Goal: Task Accomplishment & Management: Complete application form

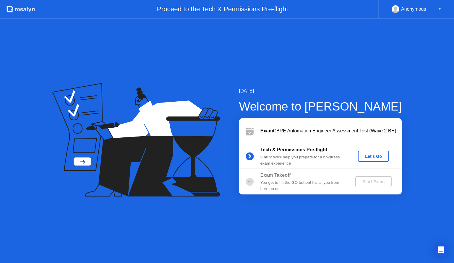
click at [376, 155] on div "Let's Go" at bounding box center [373, 156] width 26 height 5
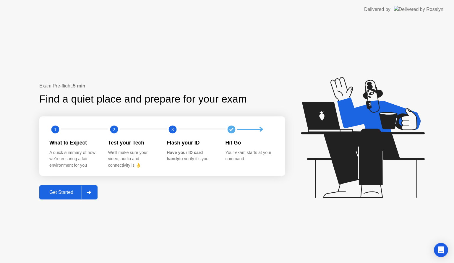
click at [48, 193] on div "Get Started" at bounding box center [61, 192] width 40 height 5
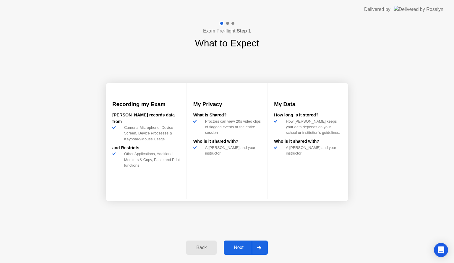
click at [239, 245] on div "Next" at bounding box center [238, 247] width 26 height 5
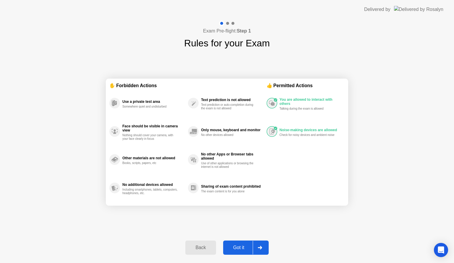
click at [239, 245] on div "Got it" at bounding box center [239, 247] width 28 height 5
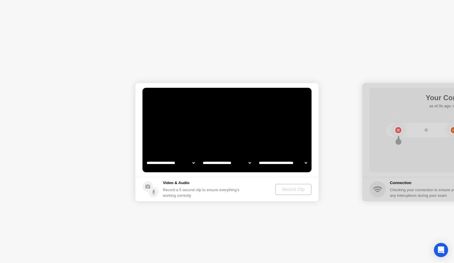
select select "**********"
select select "*******"
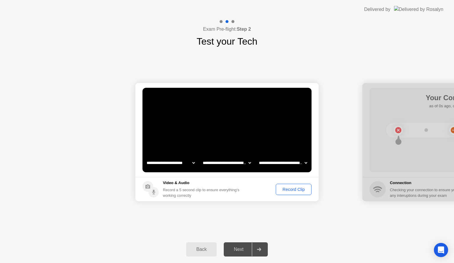
click at [239, 249] on div "Next" at bounding box center [238, 249] width 26 height 5
click at [292, 184] on button "Record Clip" at bounding box center [294, 189] width 36 height 11
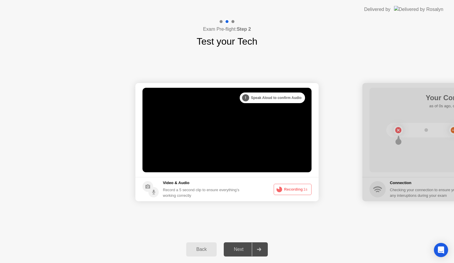
click at [242, 198] on div "Record a 5 second clip to ensure everything’s working correctly" at bounding box center [202, 192] width 79 height 11
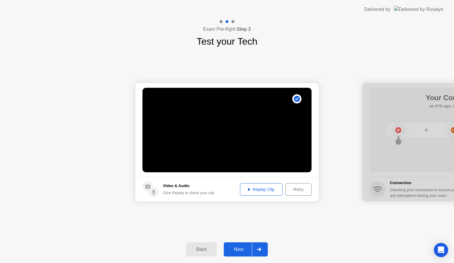
click at [239, 248] on div "Next" at bounding box center [238, 249] width 26 height 5
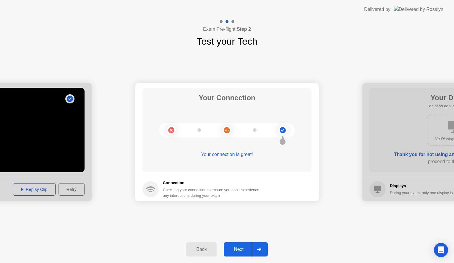
click at [239, 248] on div "Next" at bounding box center [238, 249] width 26 height 5
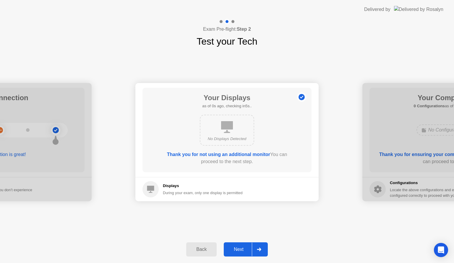
click at [231, 254] on button "Next" at bounding box center [246, 249] width 44 height 14
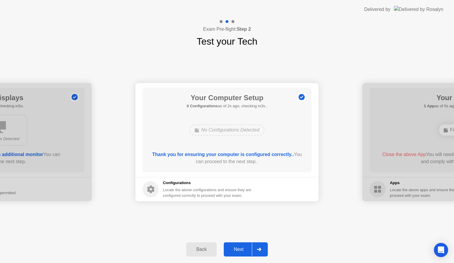
click at [235, 247] on div "Next" at bounding box center [238, 249] width 26 height 5
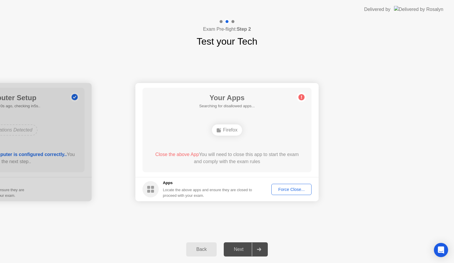
click at [281, 186] on button "Force Close..." at bounding box center [291, 189] width 40 height 11
click at [288, 189] on div "Force Close..." at bounding box center [291, 189] width 36 height 5
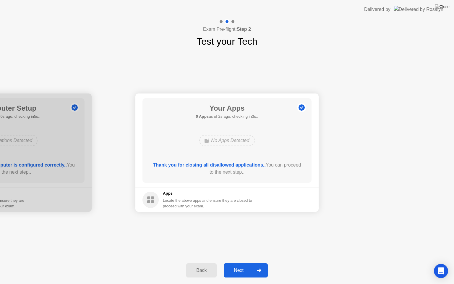
click at [237, 263] on div "Next" at bounding box center [238, 269] width 26 height 5
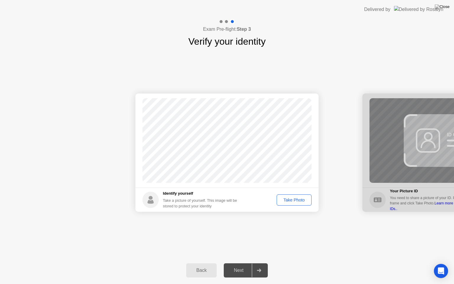
click at [295, 203] on button "Take Photo" at bounding box center [294, 199] width 35 height 11
click at [233, 263] on div "Next" at bounding box center [238, 269] width 26 height 5
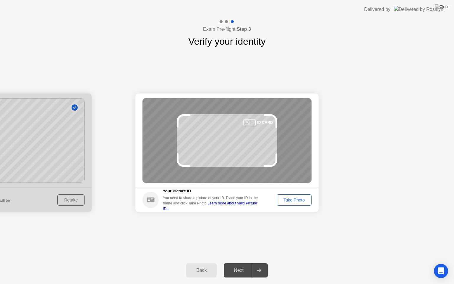
click at [285, 197] on div "Take Photo" at bounding box center [294, 199] width 31 height 5
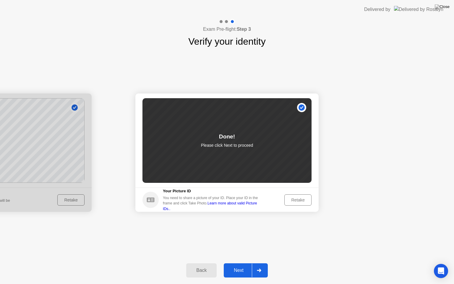
click at [242, 263] on div "Next" at bounding box center [238, 269] width 26 height 5
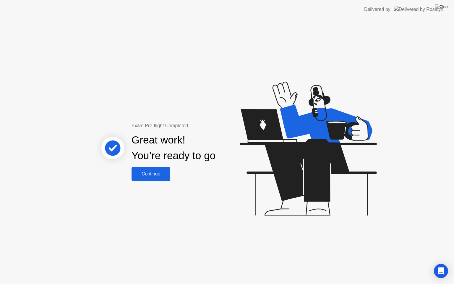
click at [149, 171] on div "Continue" at bounding box center [150, 173] width 35 height 5
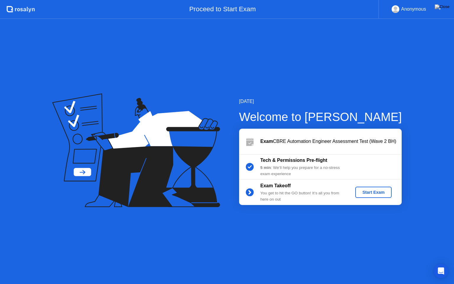
click at [376, 193] on div "Start Exam" at bounding box center [374, 192] width 32 height 5
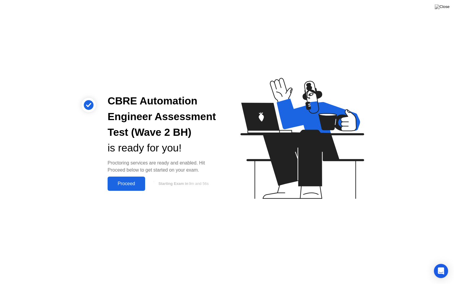
click at [123, 186] on div "Proceed" at bounding box center [126, 183] width 34 height 5
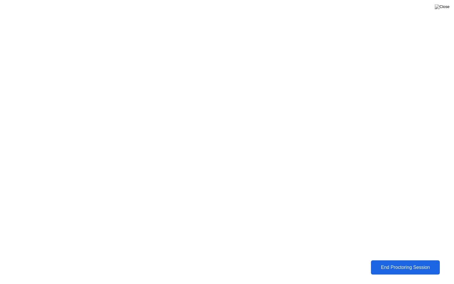
click at [415, 263] on button "End Proctoring Session" at bounding box center [405, 267] width 69 height 14
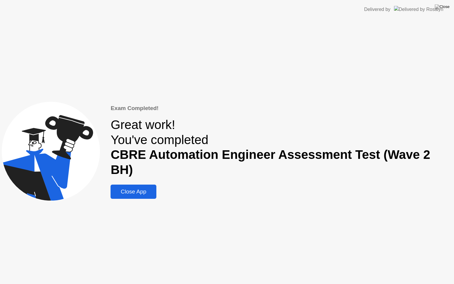
click at [129, 188] on div "Close App" at bounding box center [133, 191] width 42 height 7
